Goal: Check status: Check status

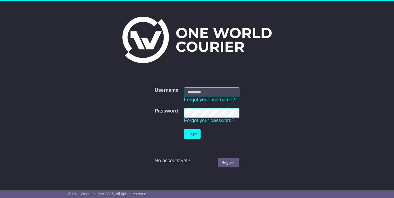
type input "**********"
drag, startPoint x: 0, startPoint y: 0, endPoint x: 194, endPoint y: 131, distance: 233.9
click at [194, 131] on button "Login" at bounding box center [192, 134] width 16 height 10
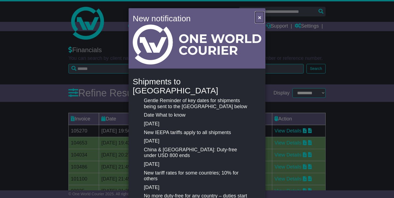
click at [258, 18] on span "×" at bounding box center [259, 17] width 3 height 6
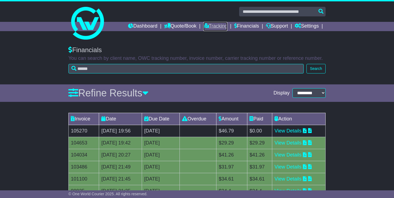
click at [214, 29] on link "Tracking" at bounding box center [215, 26] width 24 height 9
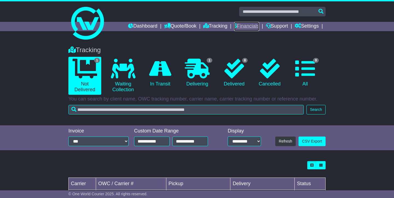
click at [245, 25] on link "Financials" at bounding box center [246, 26] width 25 height 9
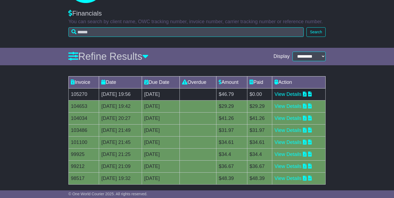
scroll to position [37, 0]
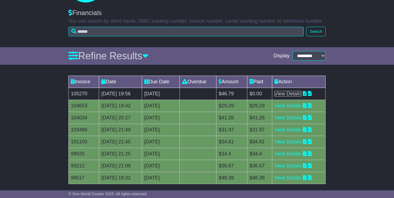
click at [295, 95] on link "View Details" at bounding box center [288, 93] width 27 height 5
